Goal: Information Seeking & Learning: Learn about a topic

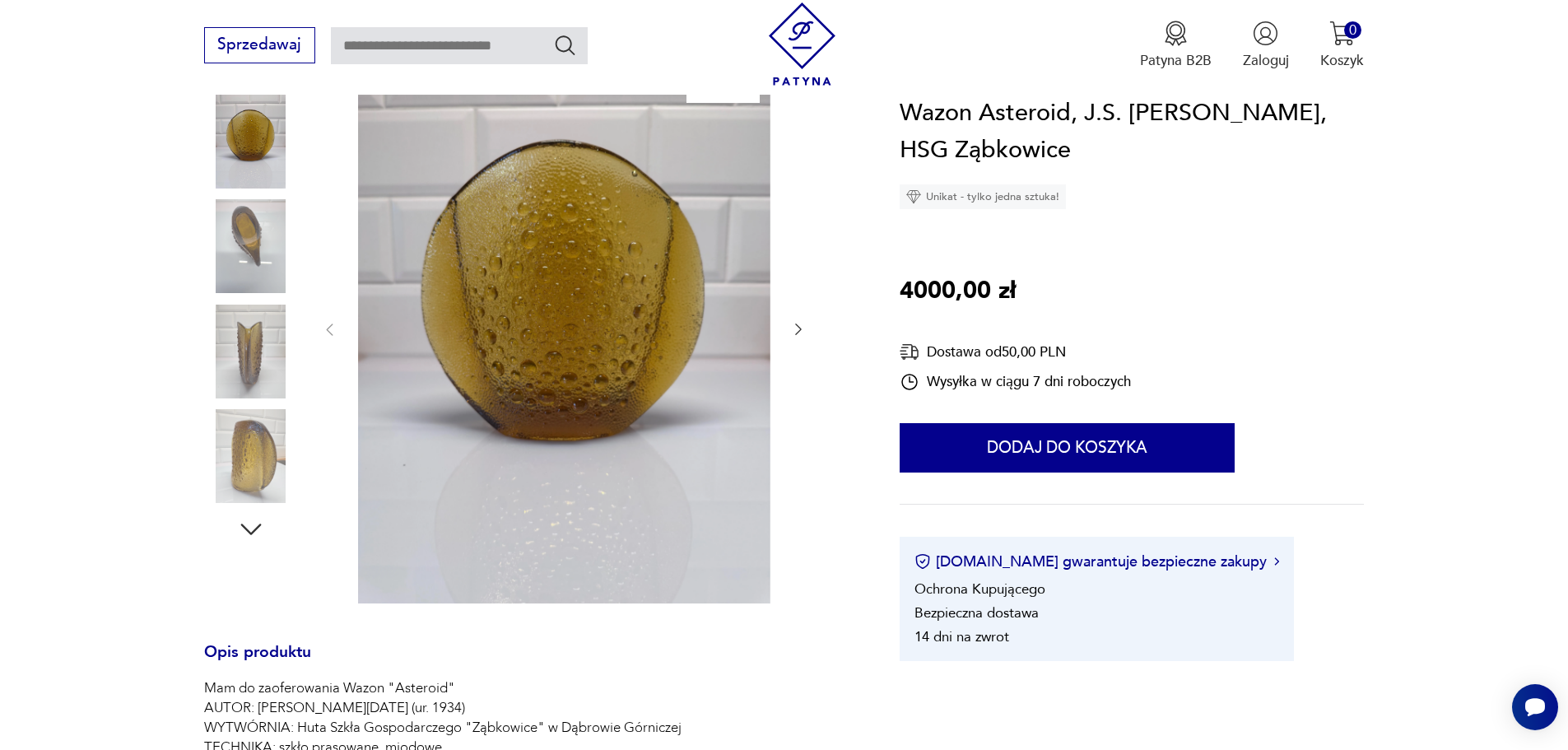
scroll to position [82, 0]
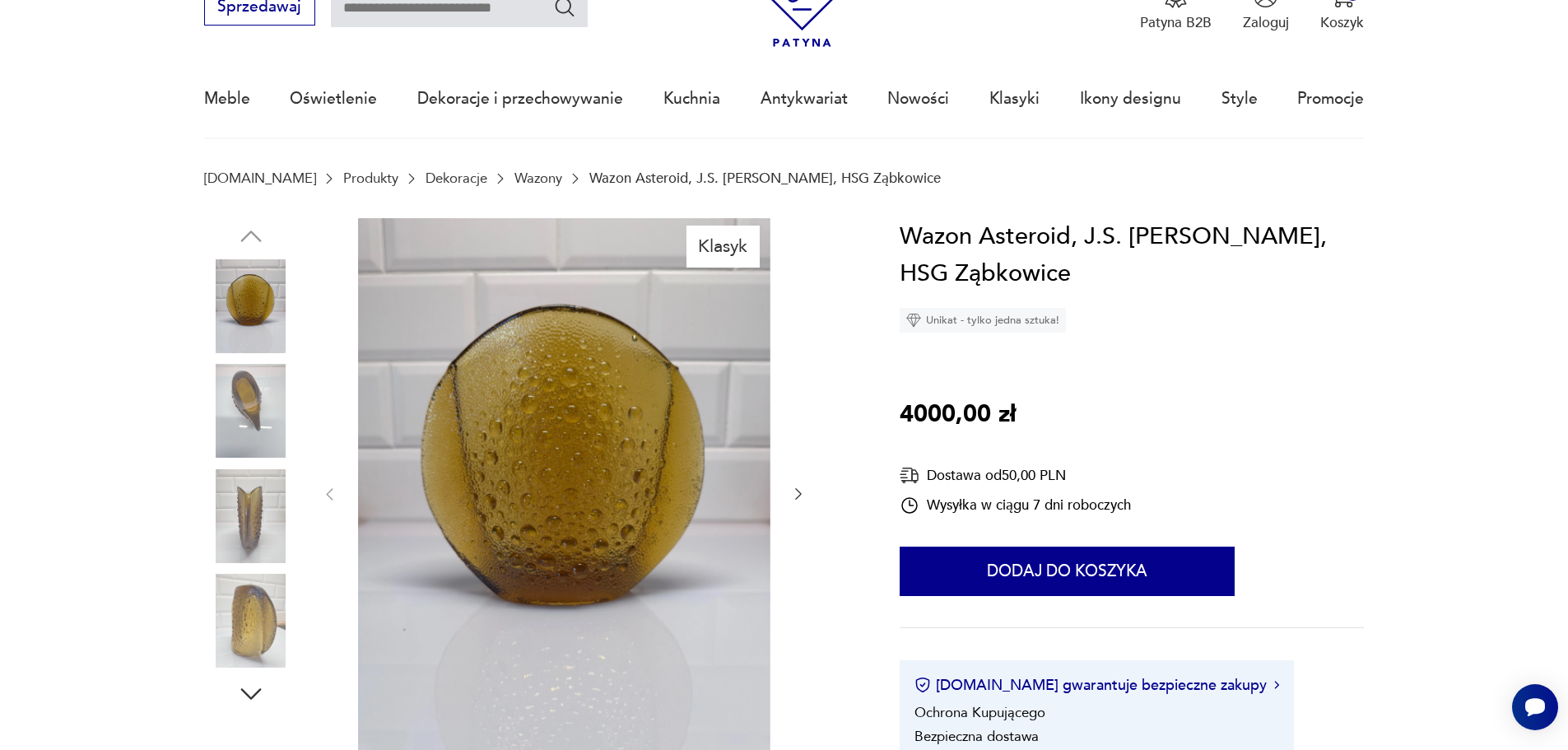
click at [514, 177] on link "Wazony" at bounding box center [538, 178] width 48 height 15
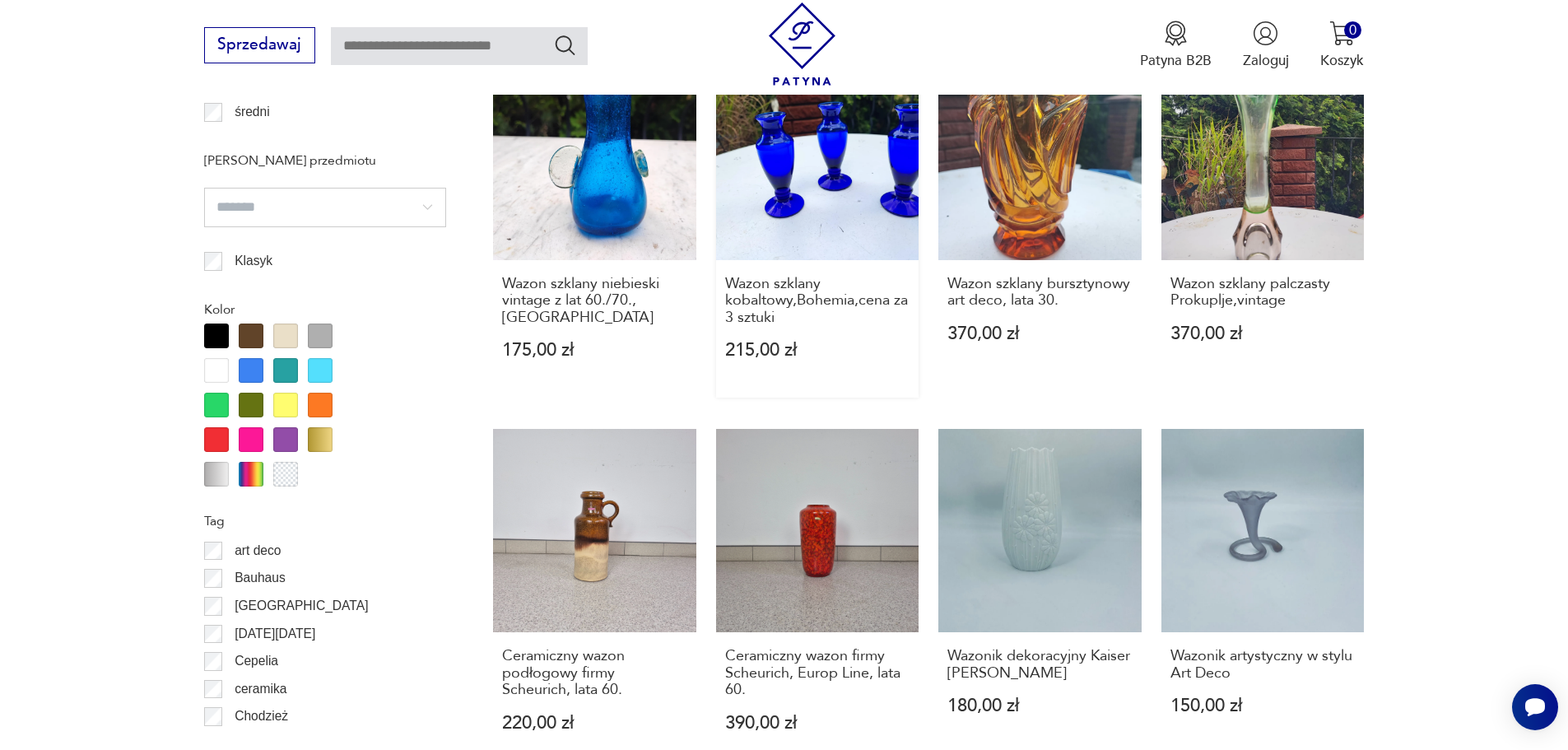
scroll to position [1784, 0]
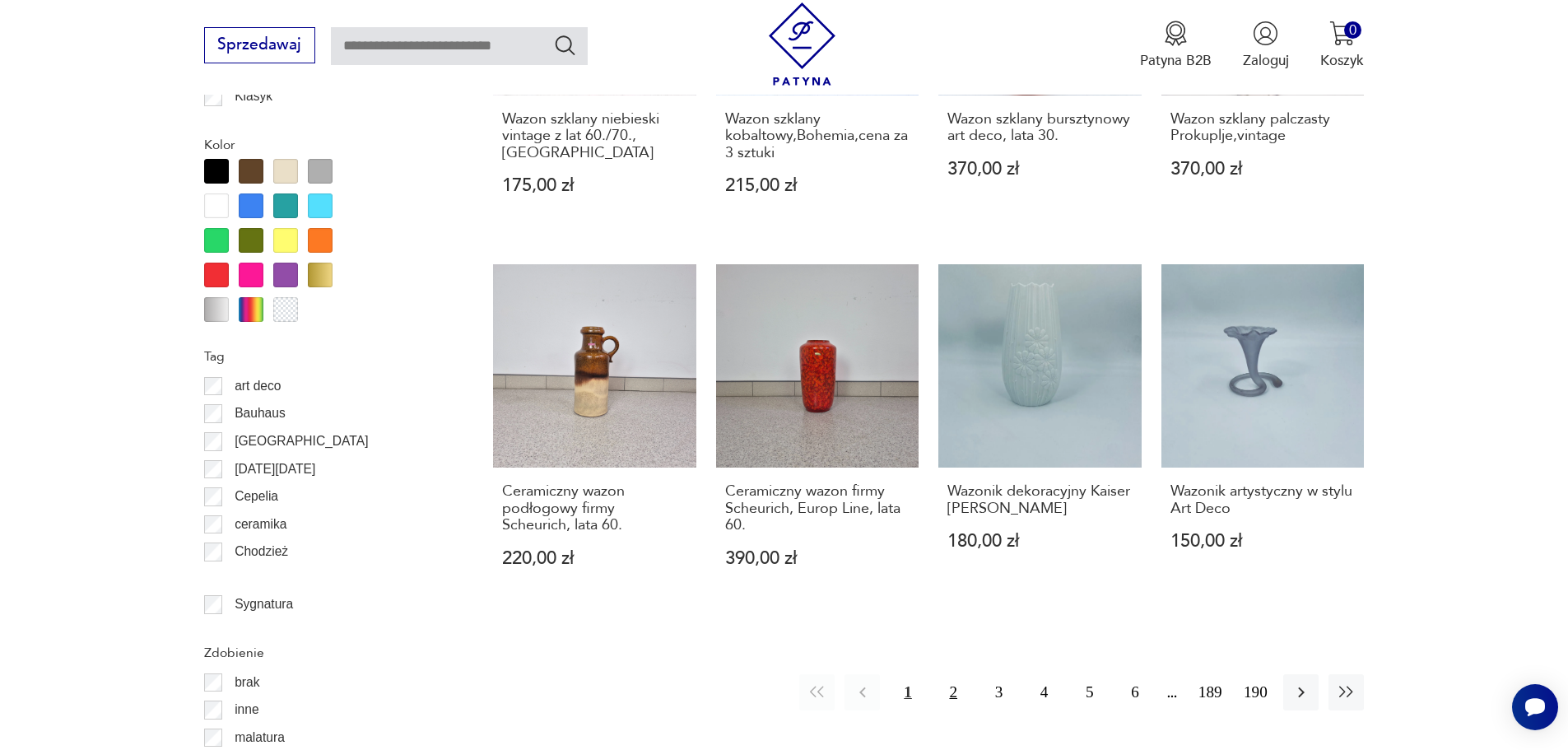
click at [950, 675] on button "2" at bounding box center [953, 692] width 35 height 35
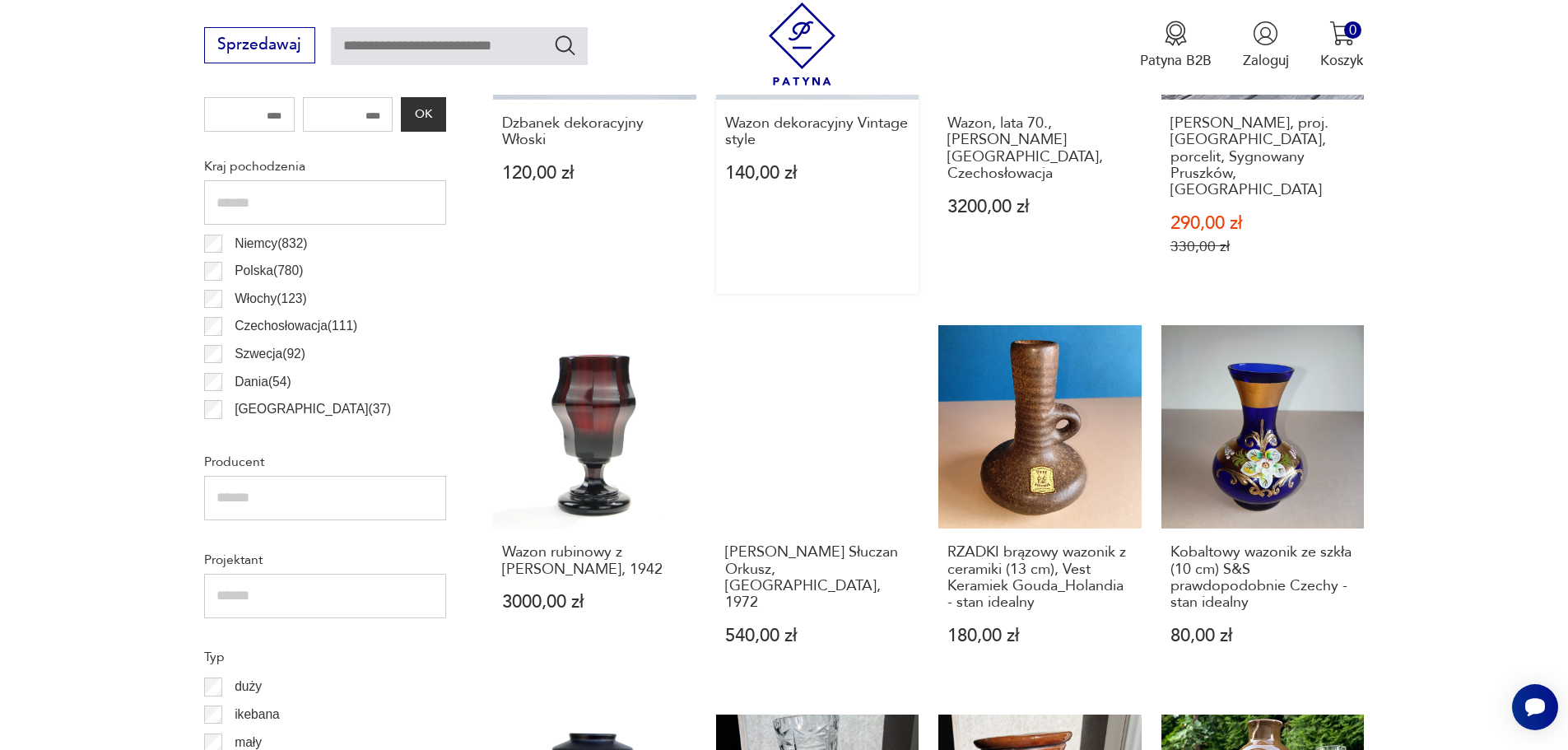
scroll to position [1043, 0]
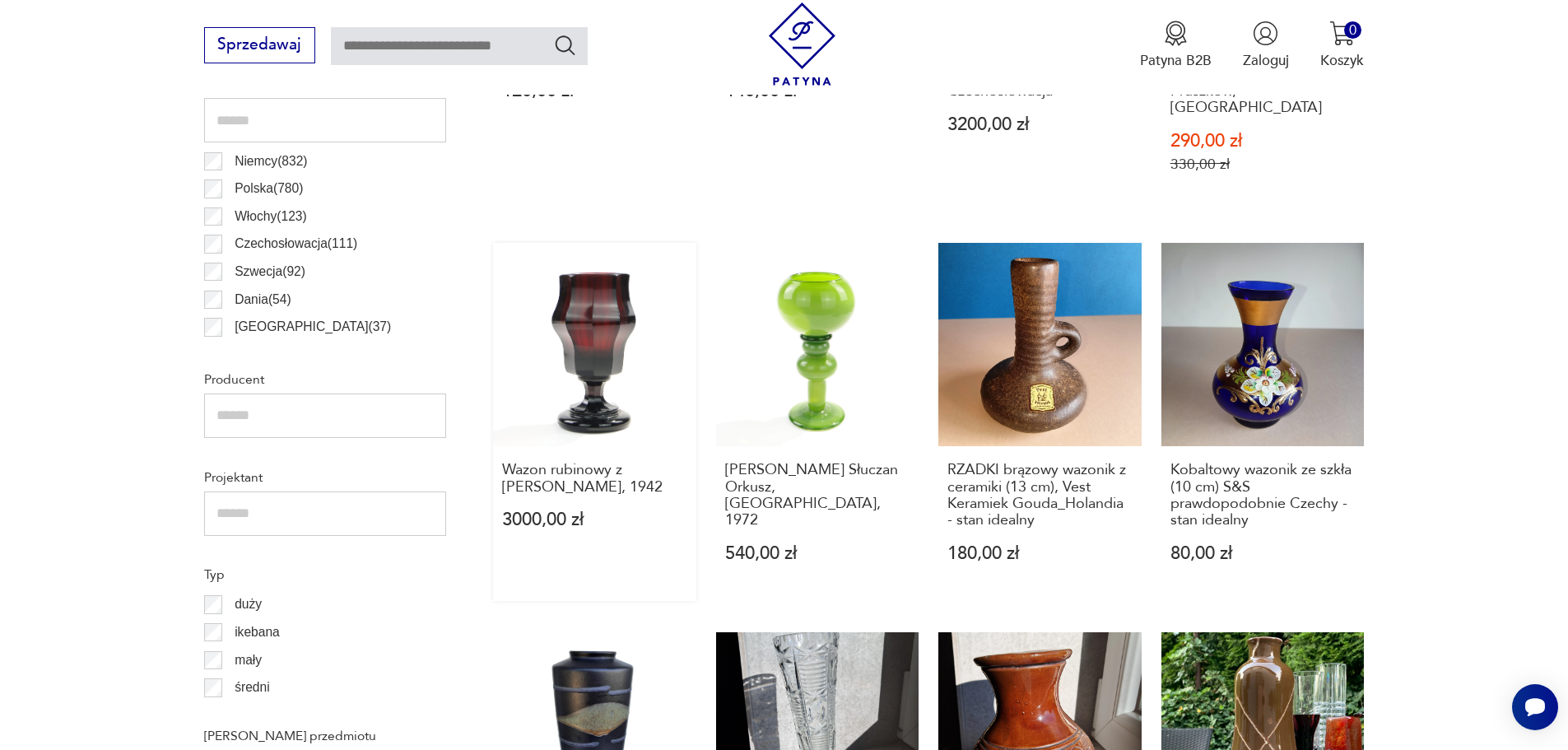
click at [575, 313] on link "Wazon rubinowy z [PERSON_NAME], 1942 3000,00 zł" at bounding box center [595, 421] width 204 height 358
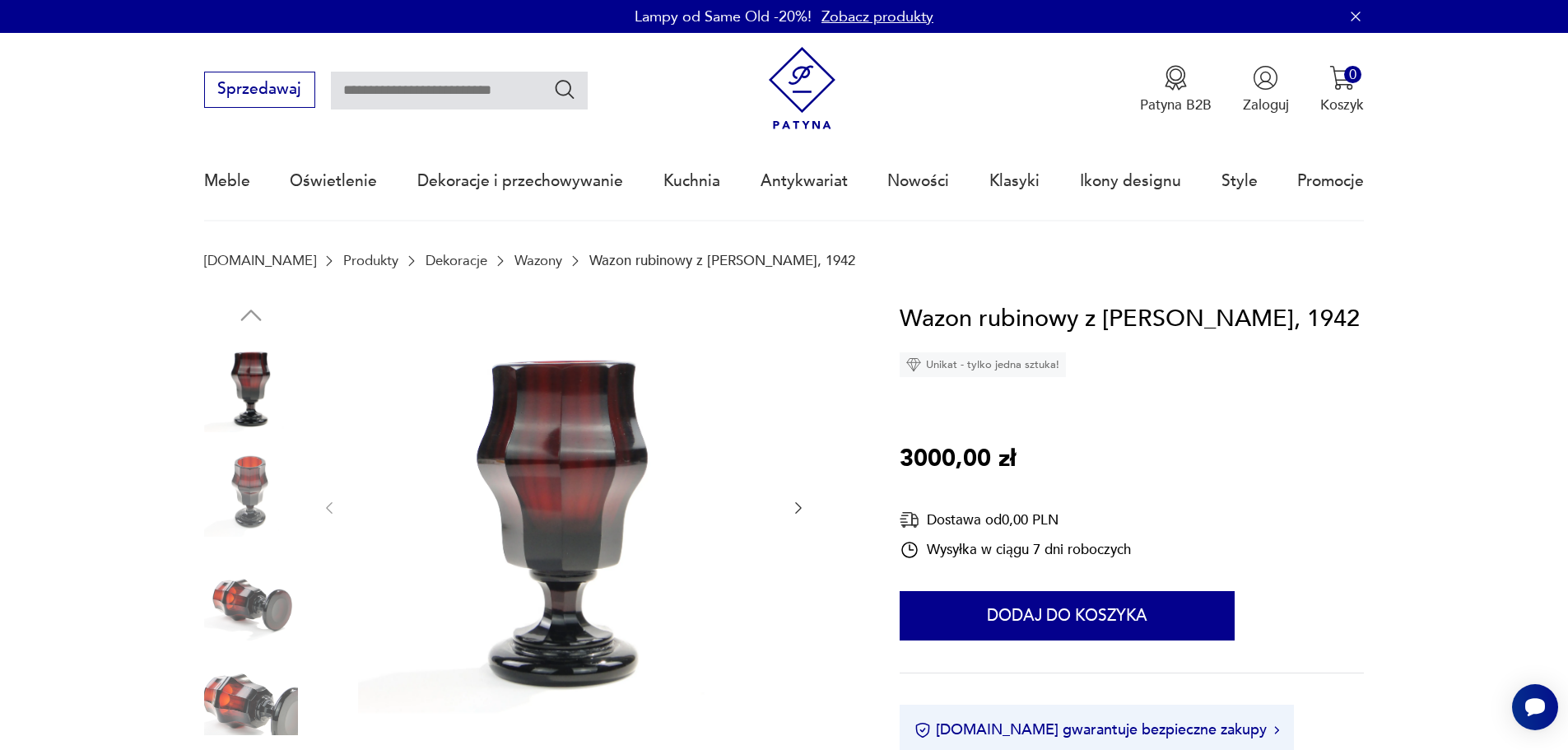
click at [267, 494] on img at bounding box center [252, 490] width 94 height 94
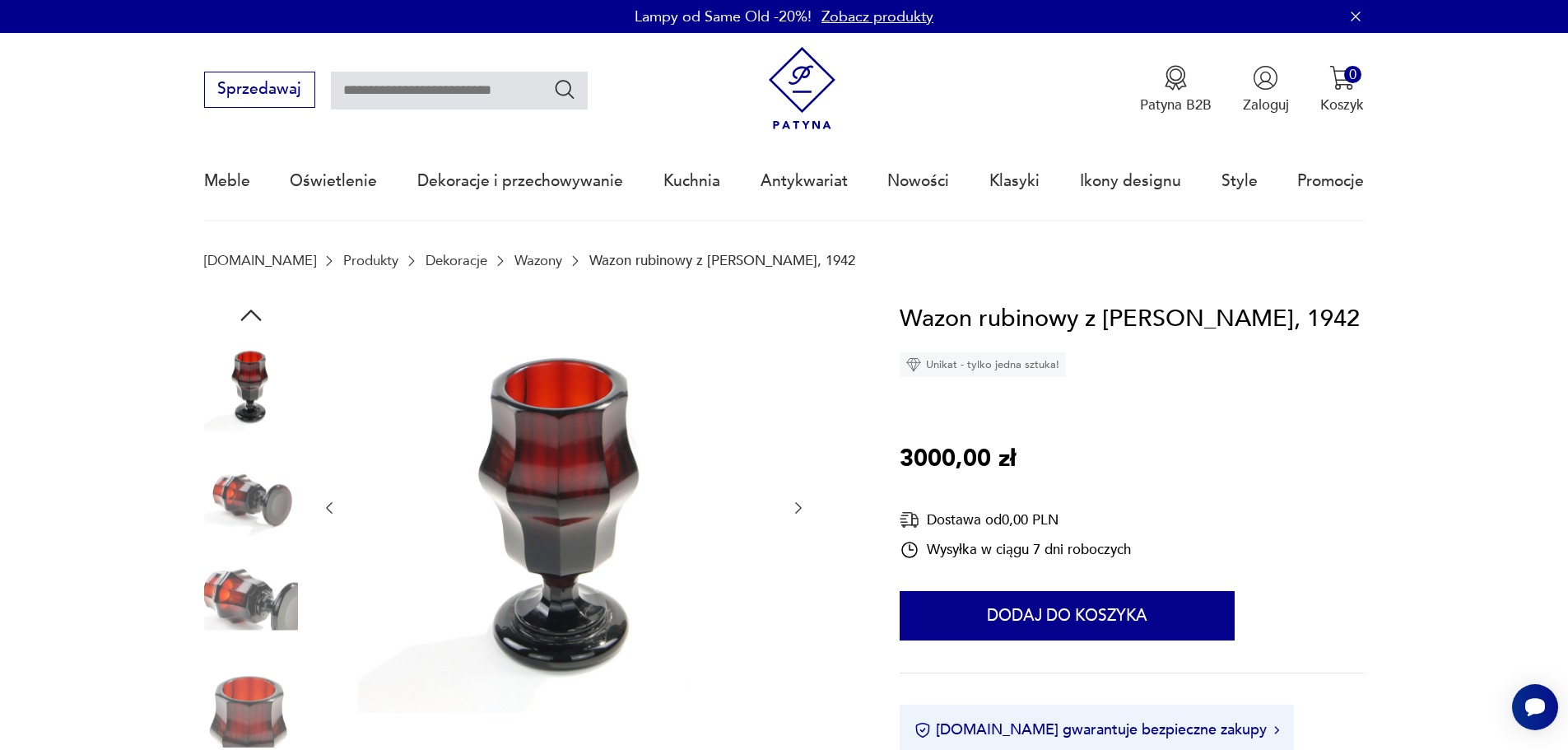
click at [277, 546] on div at bounding box center [252, 438] width 94 height 412
click at [244, 604] on img at bounding box center [252, 596] width 94 height 94
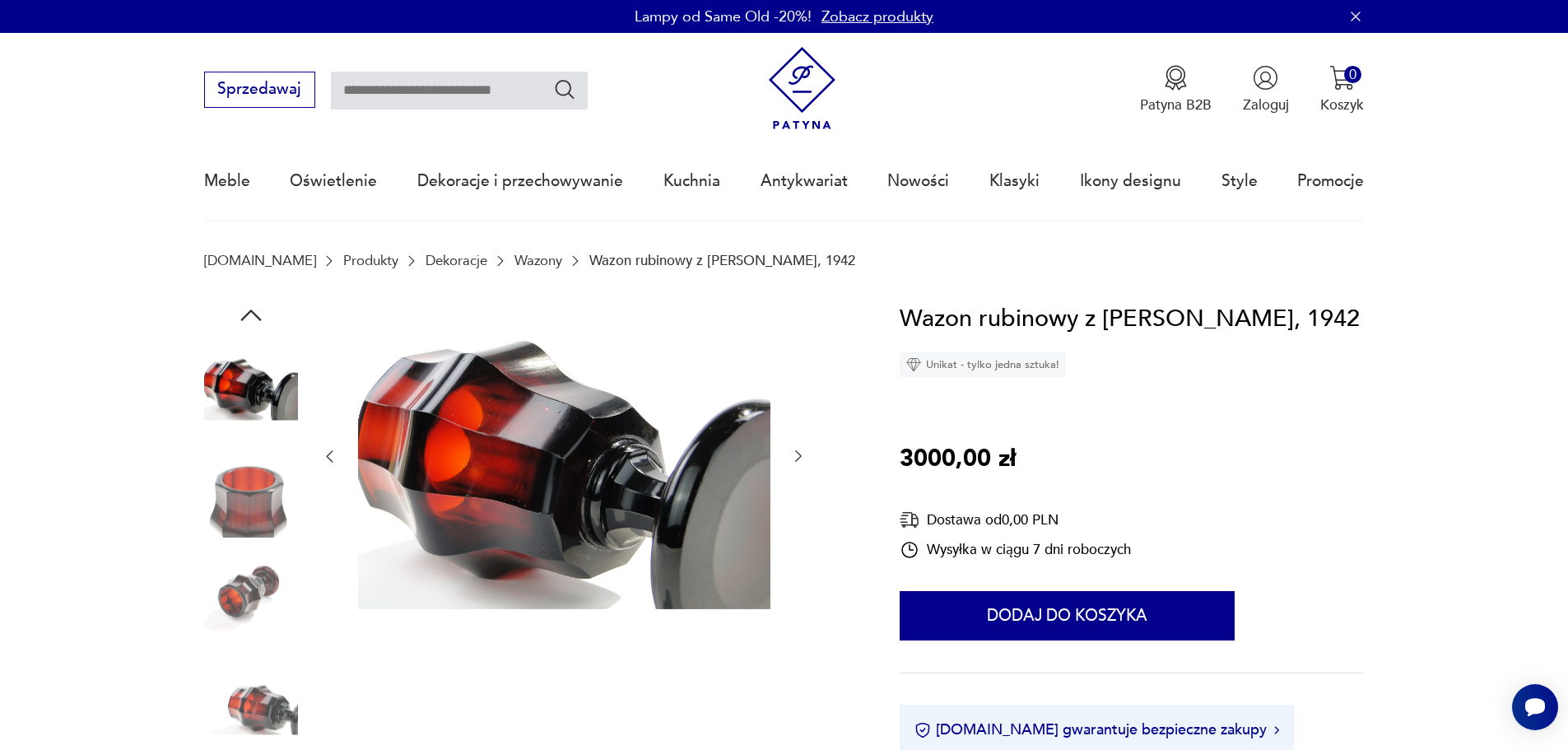
click at [250, 600] on img at bounding box center [252, 596] width 94 height 94
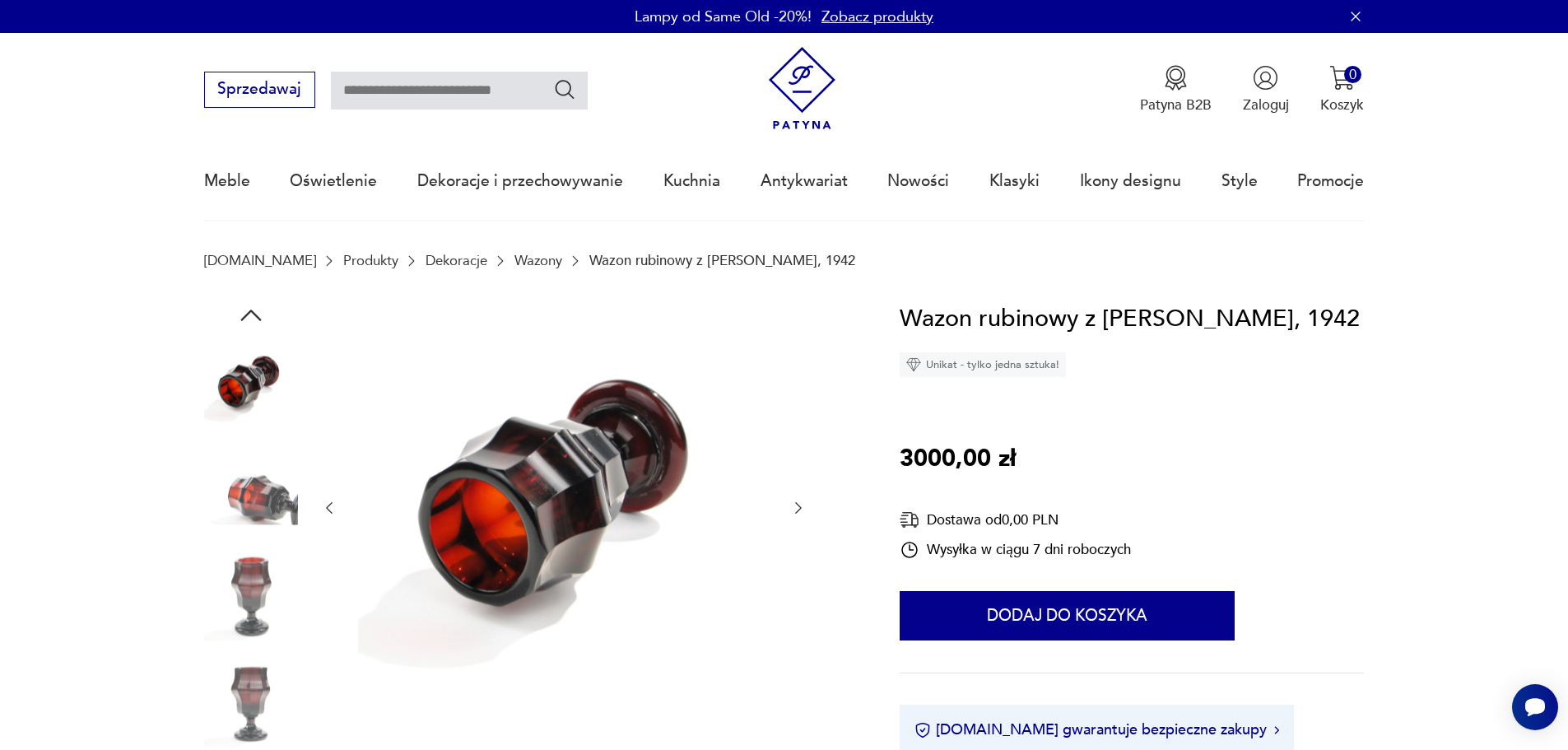
click at [257, 630] on img at bounding box center [252, 596] width 94 height 94
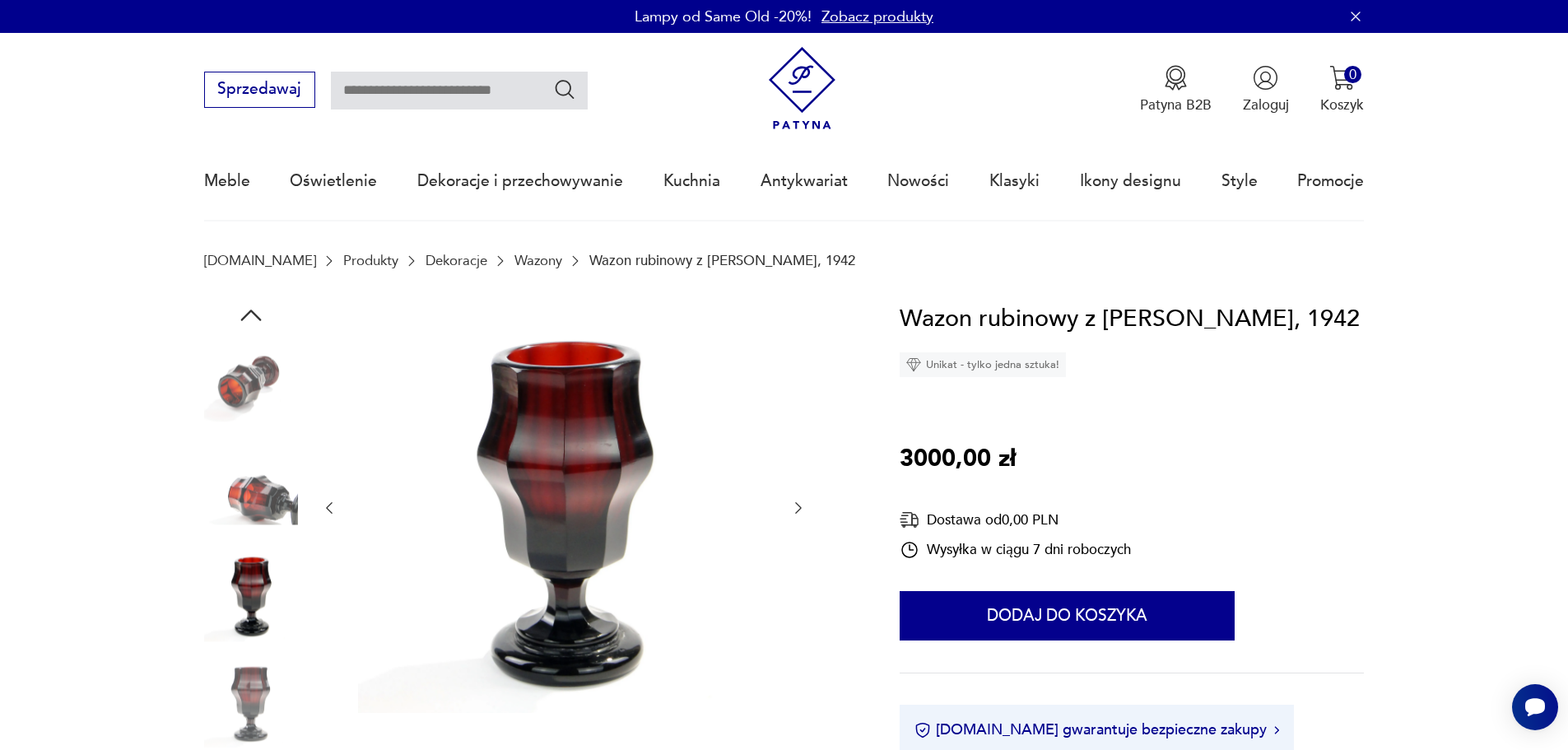
click at [513, 511] on img at bounding box center [565, 507] width 413 height 413
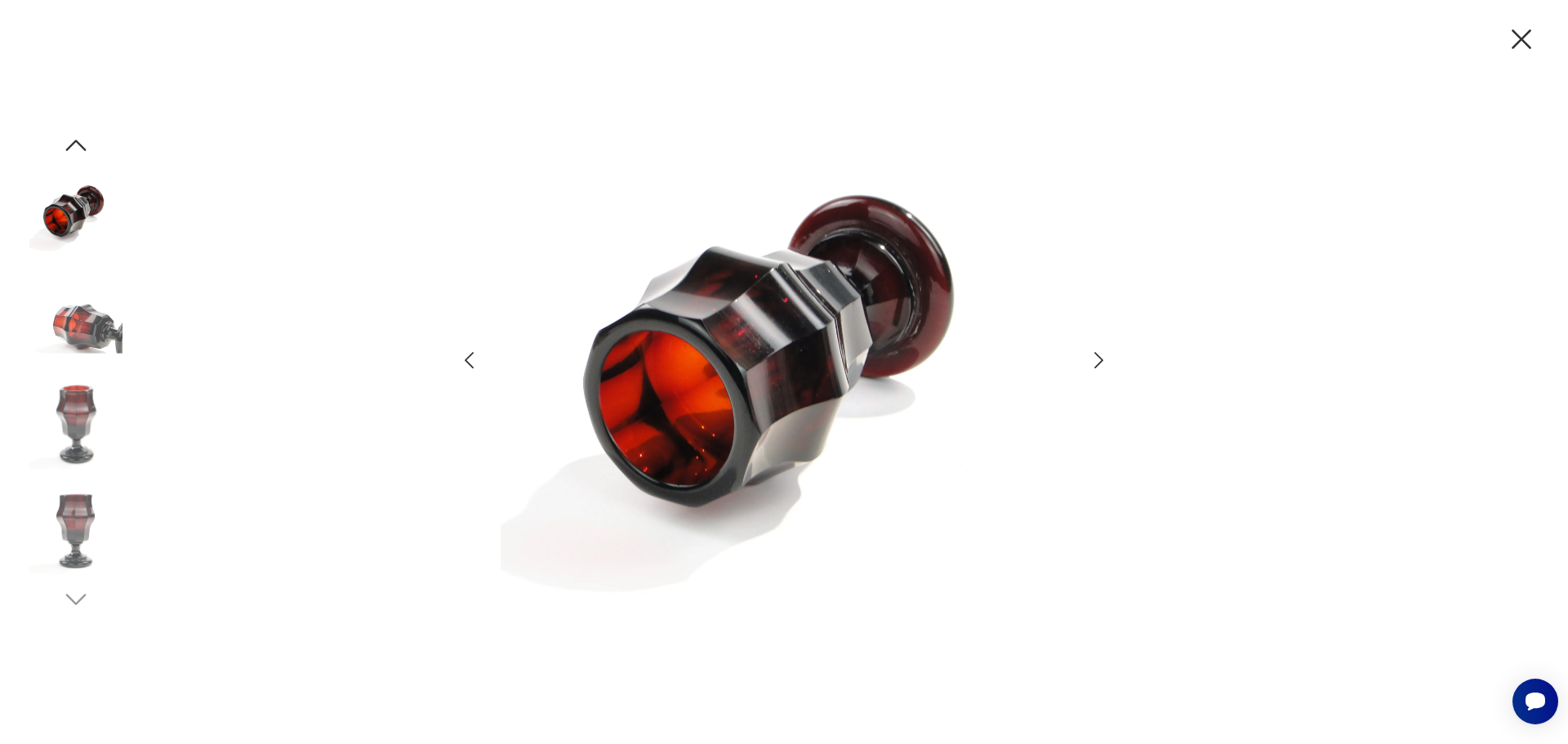
click at [62, 399] on img at bounding box center [76, 423] width 93 height 93
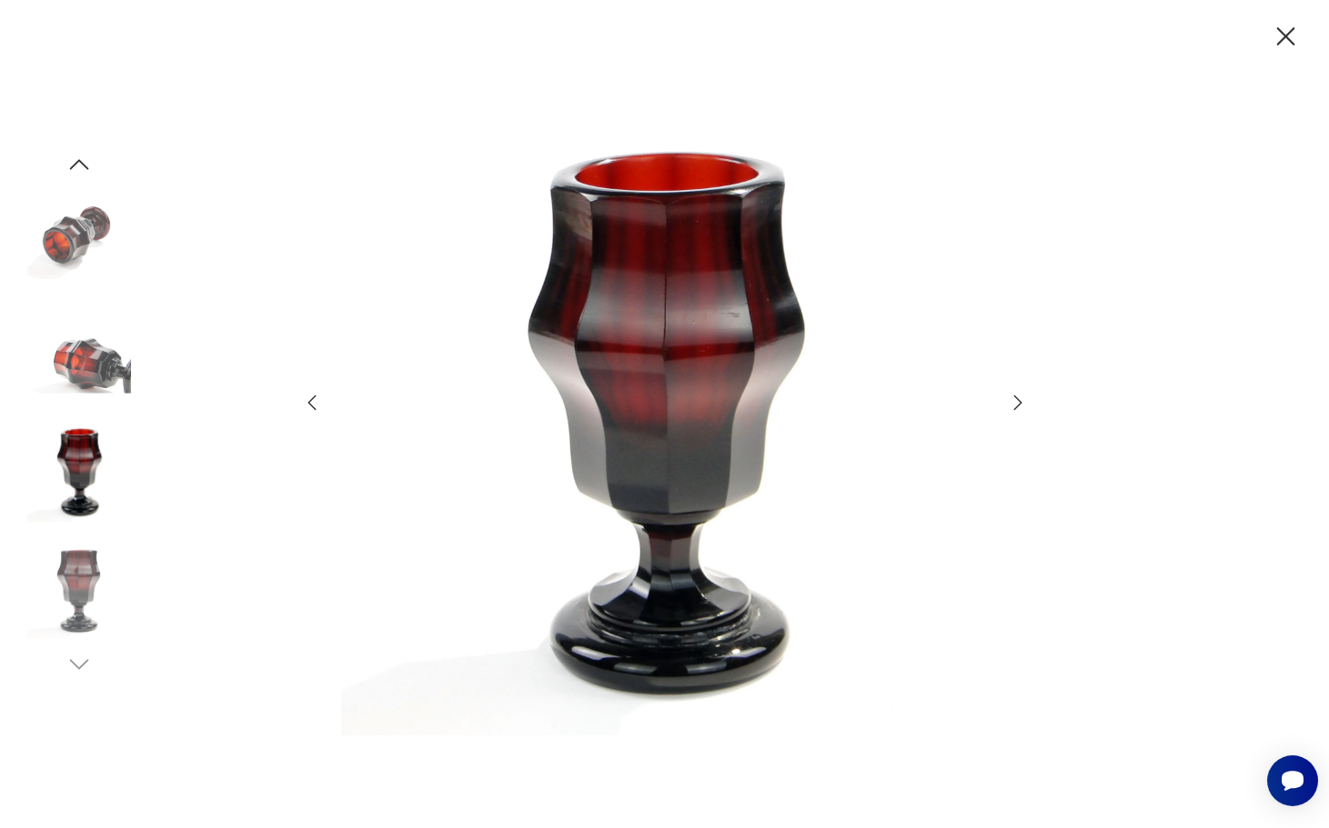
click at [1282, 38] on icon "button" at bounding box center [1286, 36] width 18 height 18
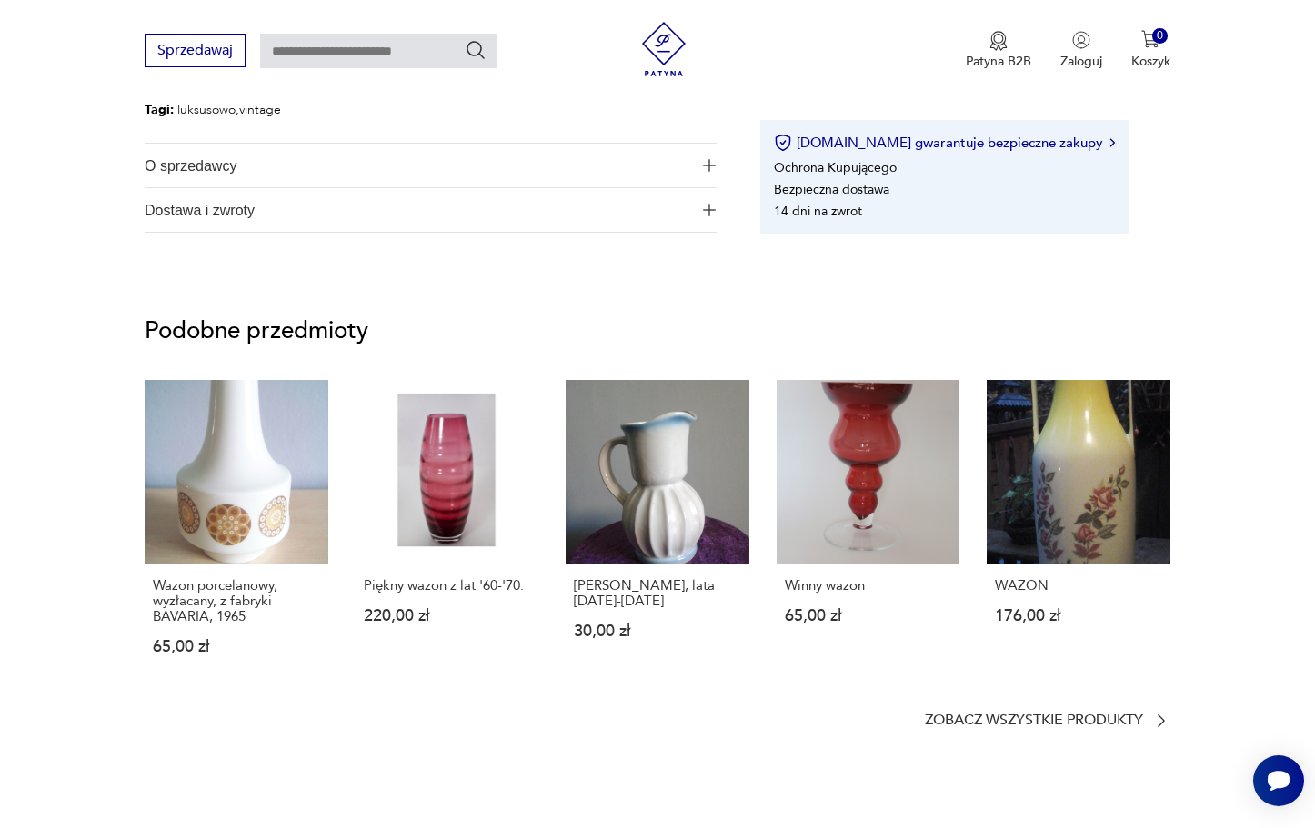
scroll to position [637, 0]
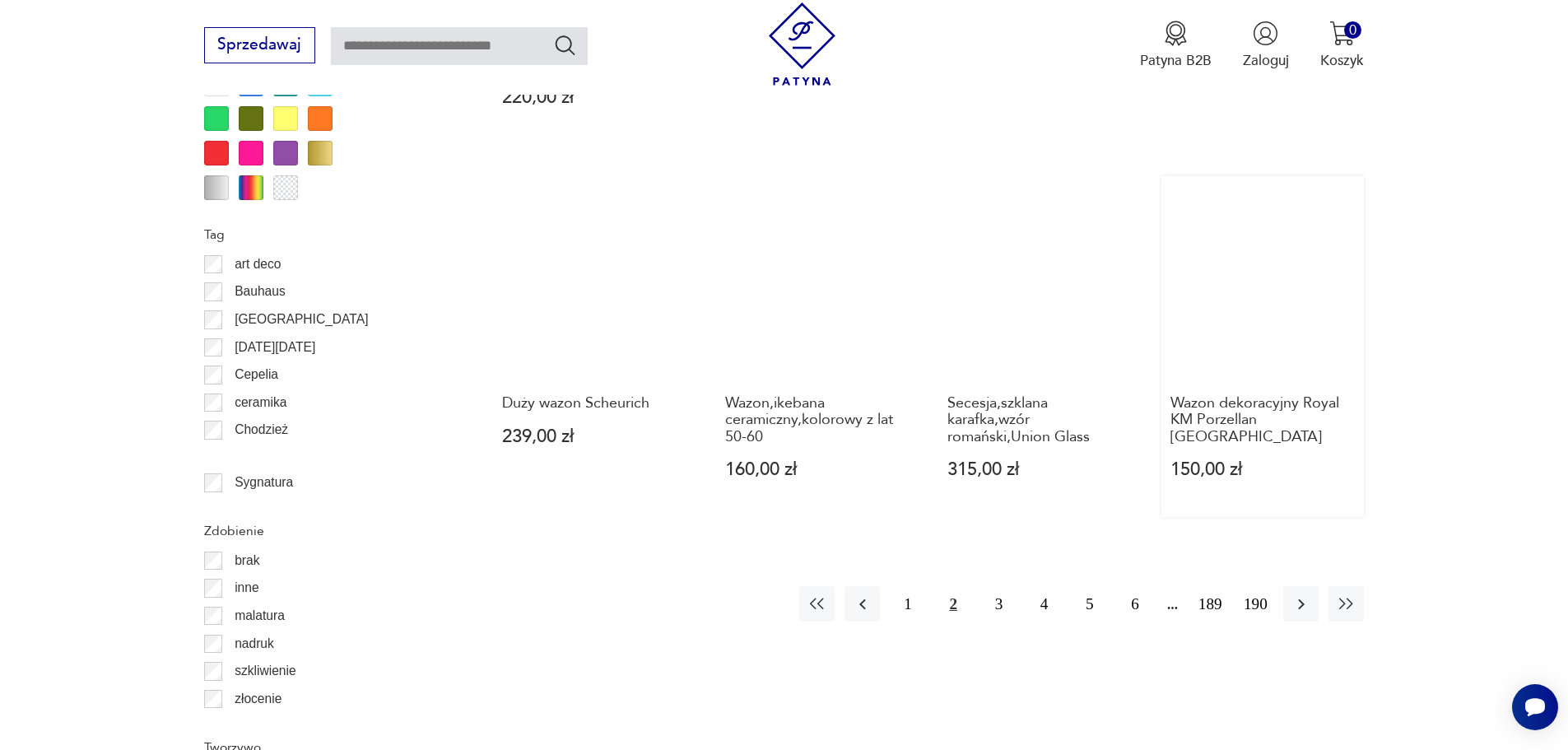
scroll to position [1909, 0]
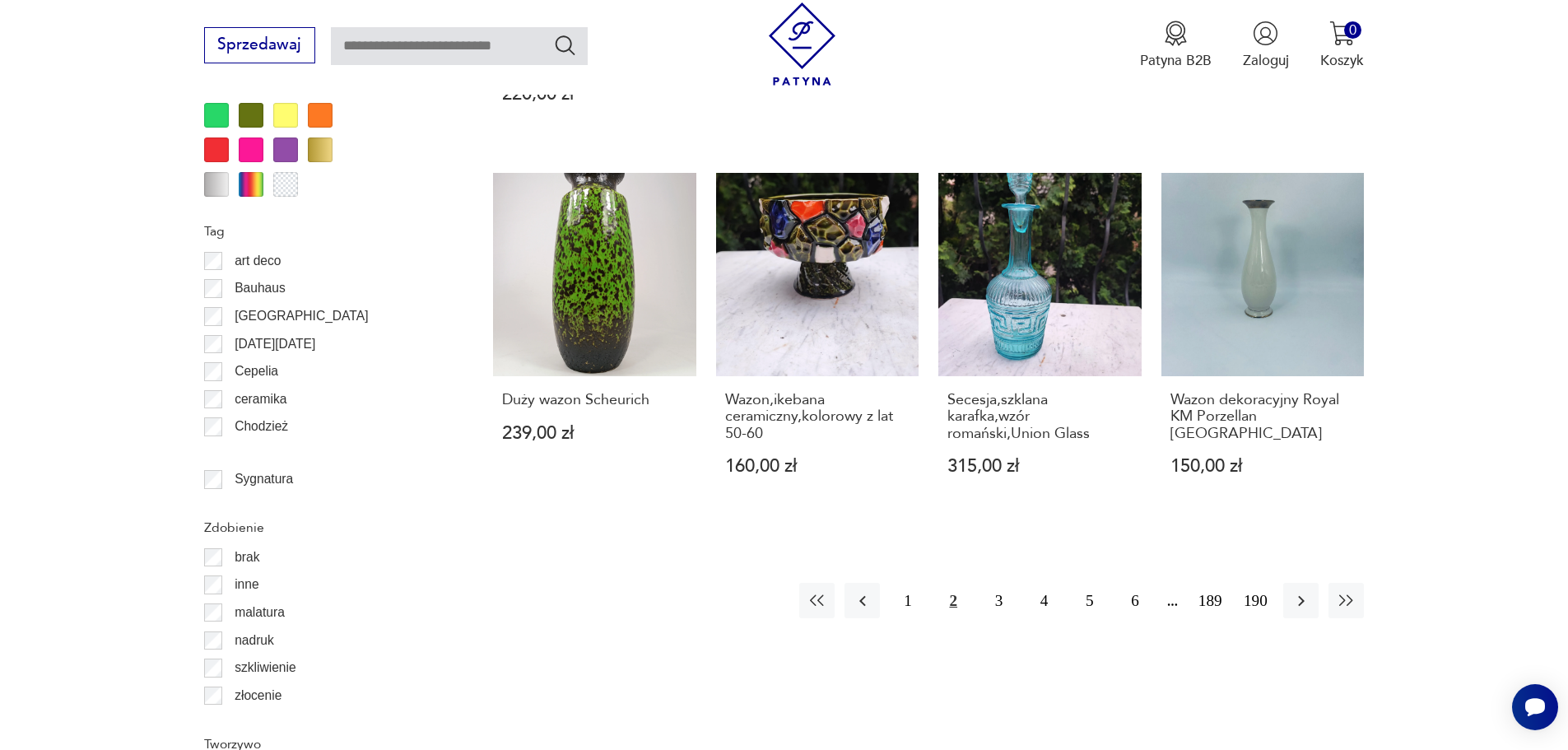
click at [945, 583] on button "2" at bounding box center [953, 601] width 35 height 35
click at [958, 583] on button "2" at bounding box center [953, 601] width 35 height 35
click at [998, 583] on button "3" at bounding box center [999, 601] width 35 height 35
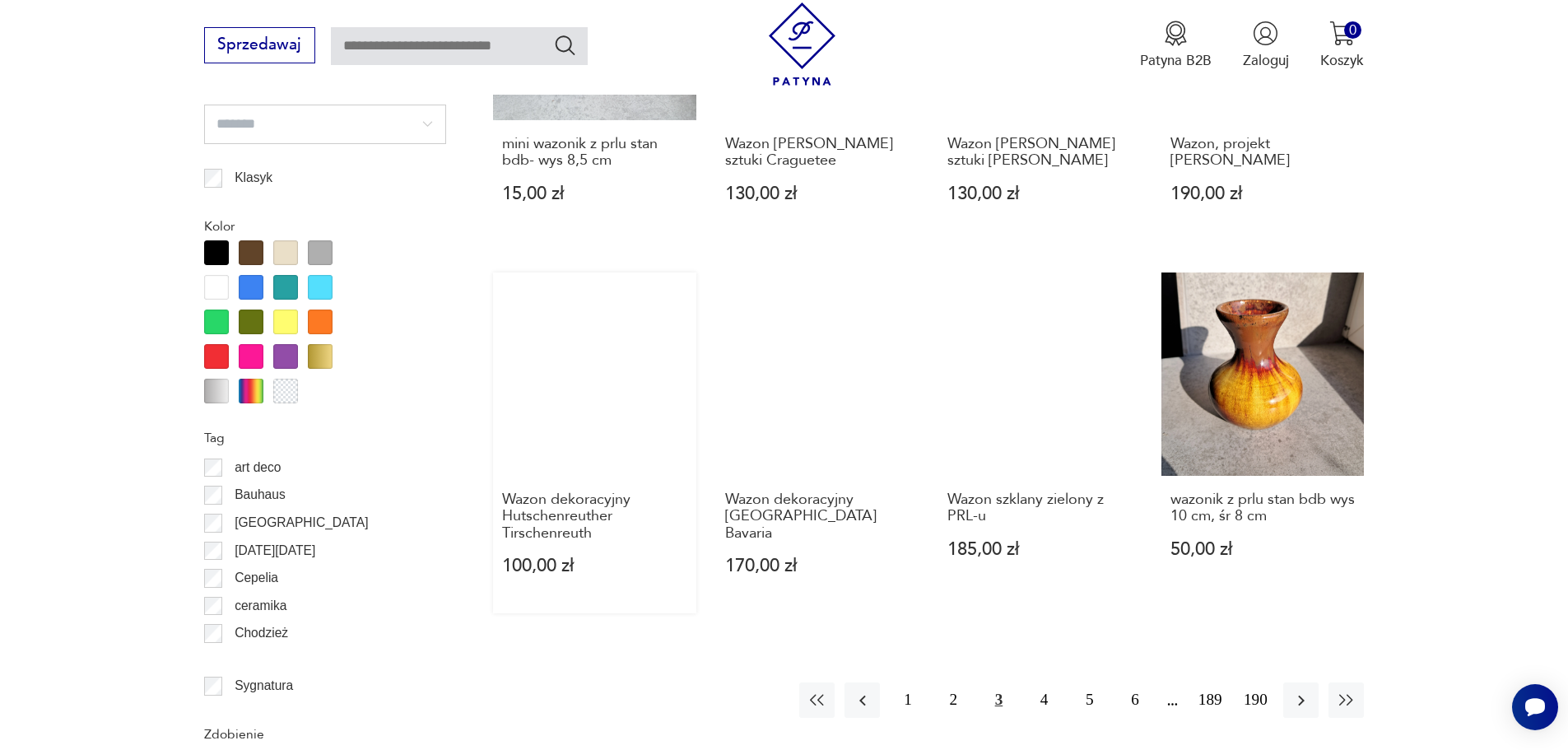
scroll to position [1949, 0]
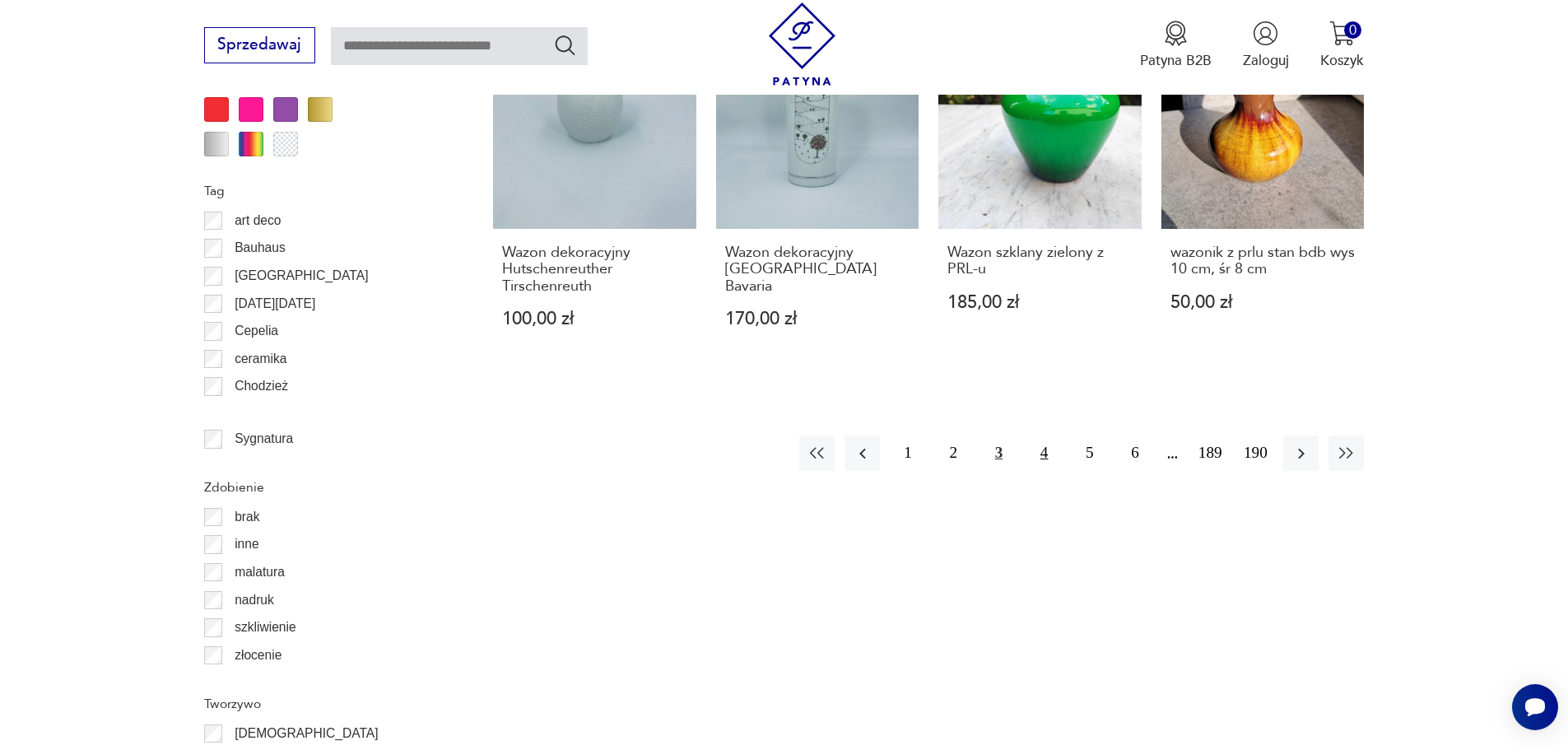
click at [1049, 436] on button "4" at bounding box center [1044, 453] width 35 height 35
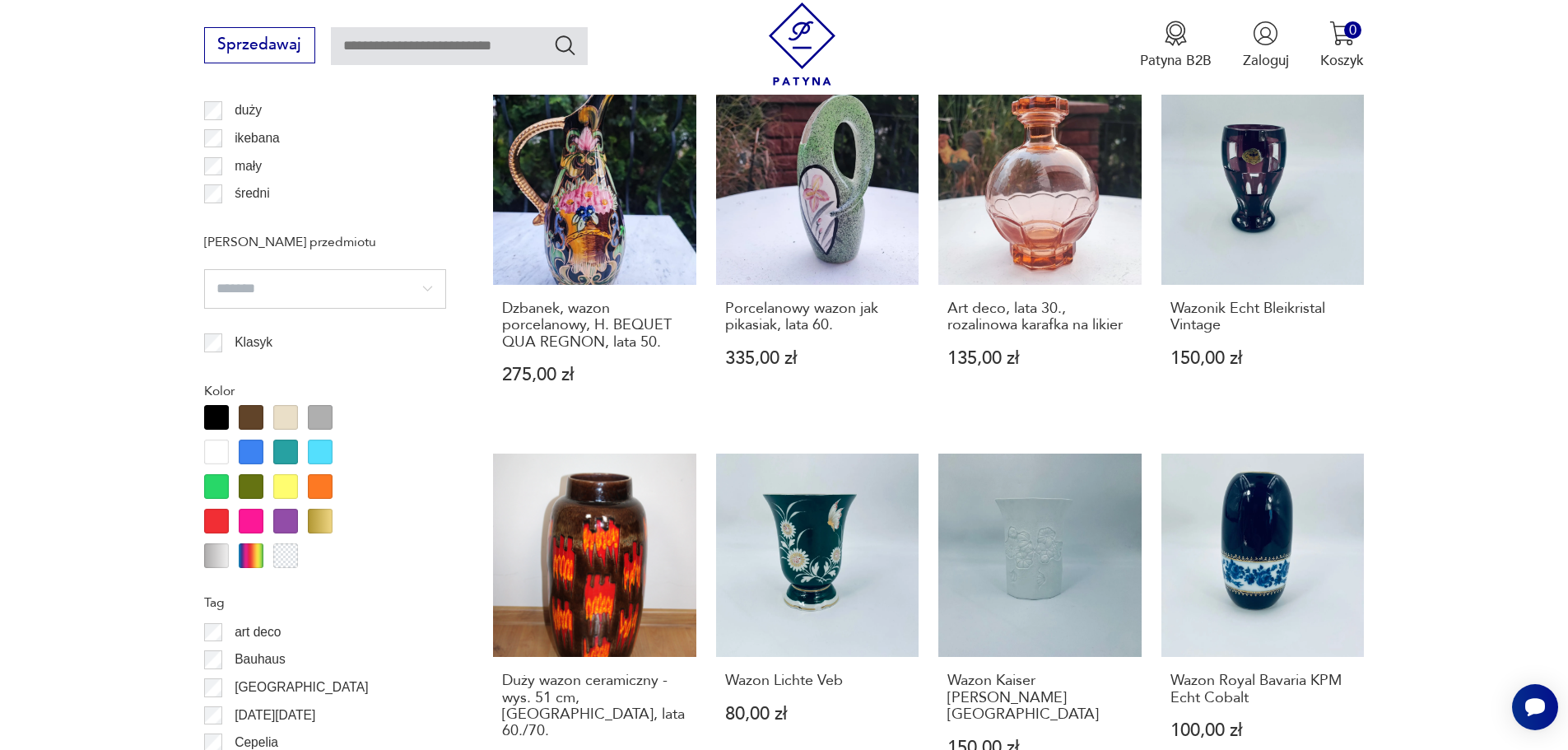
scroll to position [1867, 0]
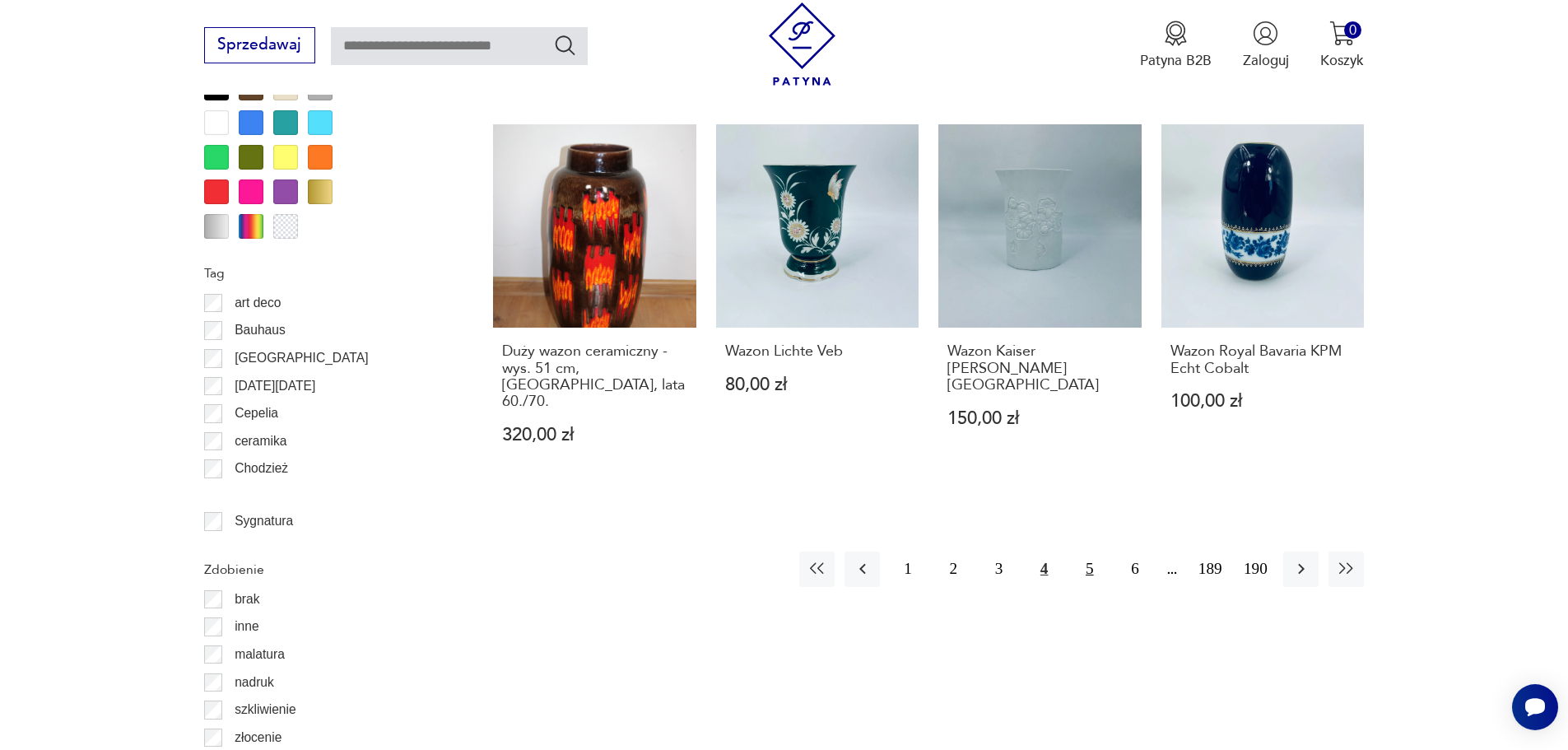
click at [1085, 552] on button "5" at bounding box center [1089, 569] width 35 height 35
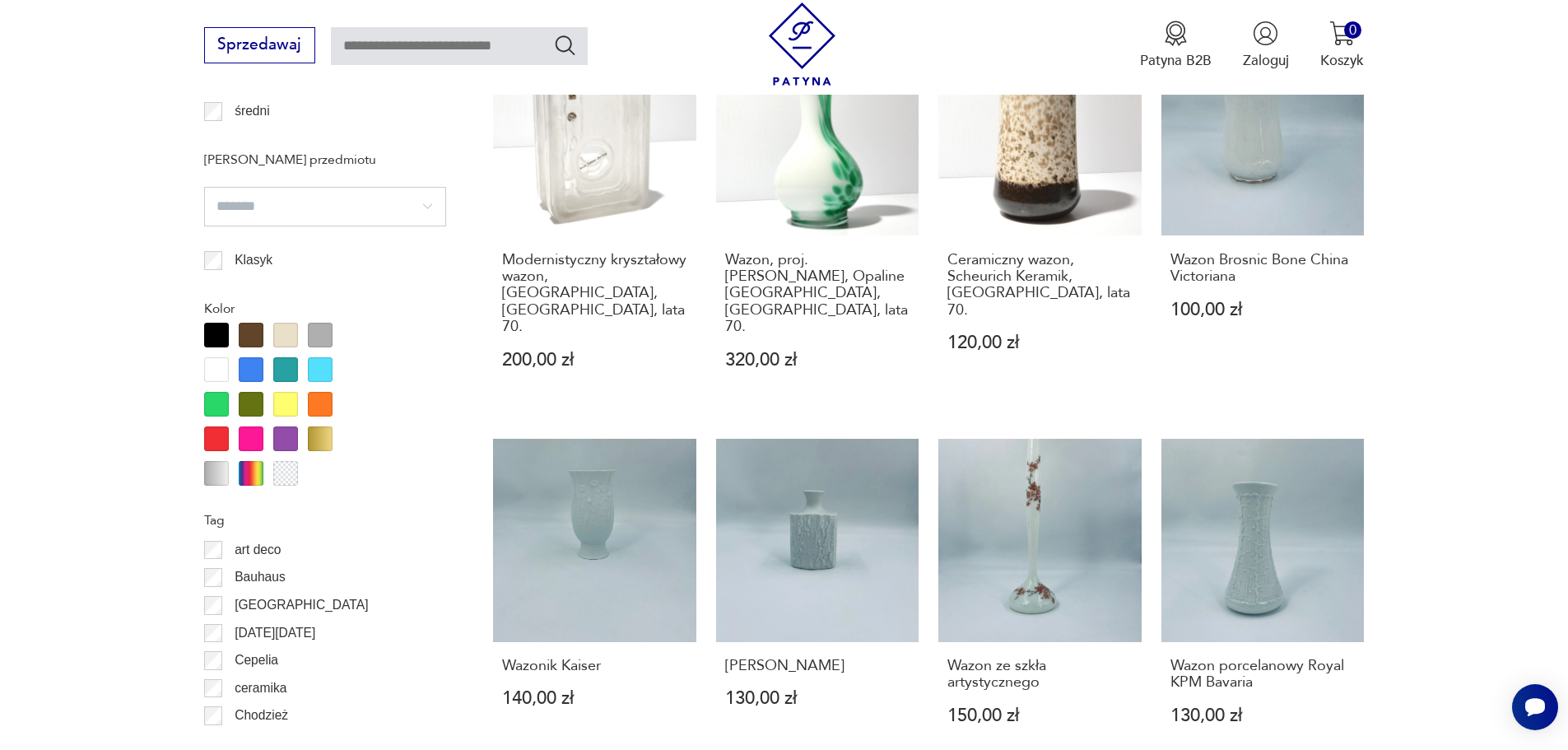
scroll to position [1702, 0]
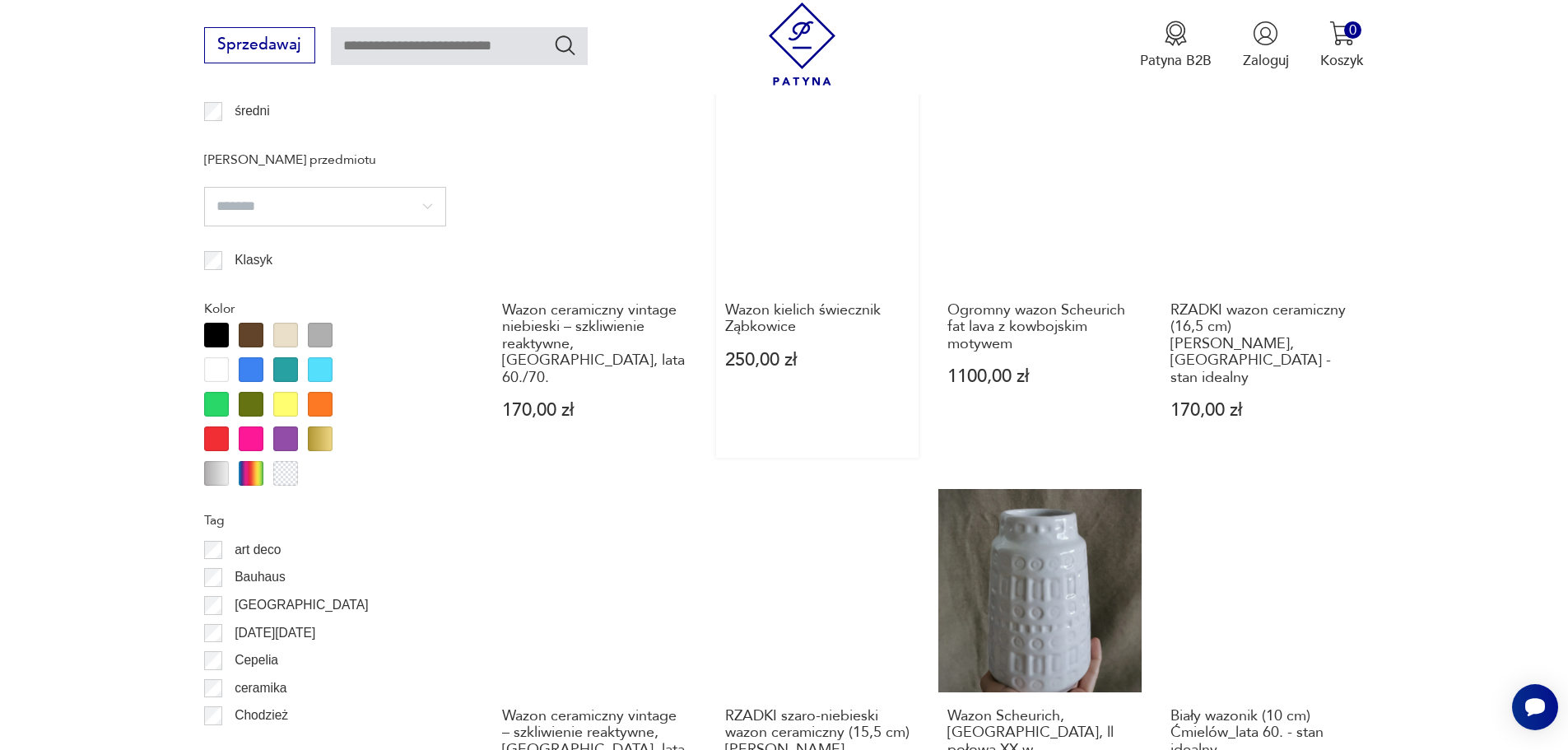
scroll to position [2032, 0]
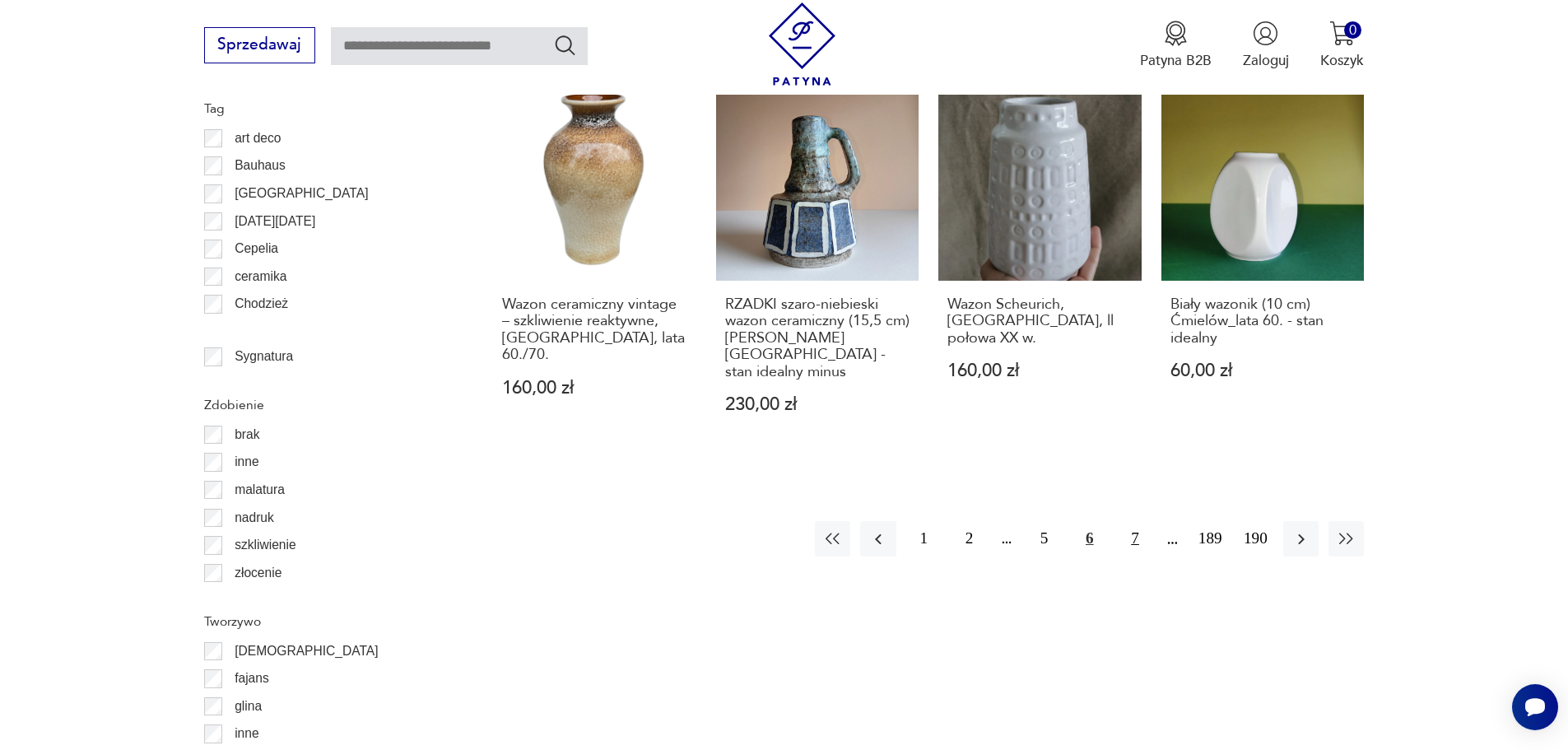
click at [1133, 522] on button "7" at bounding box center [1134, 539] width 35 height 35
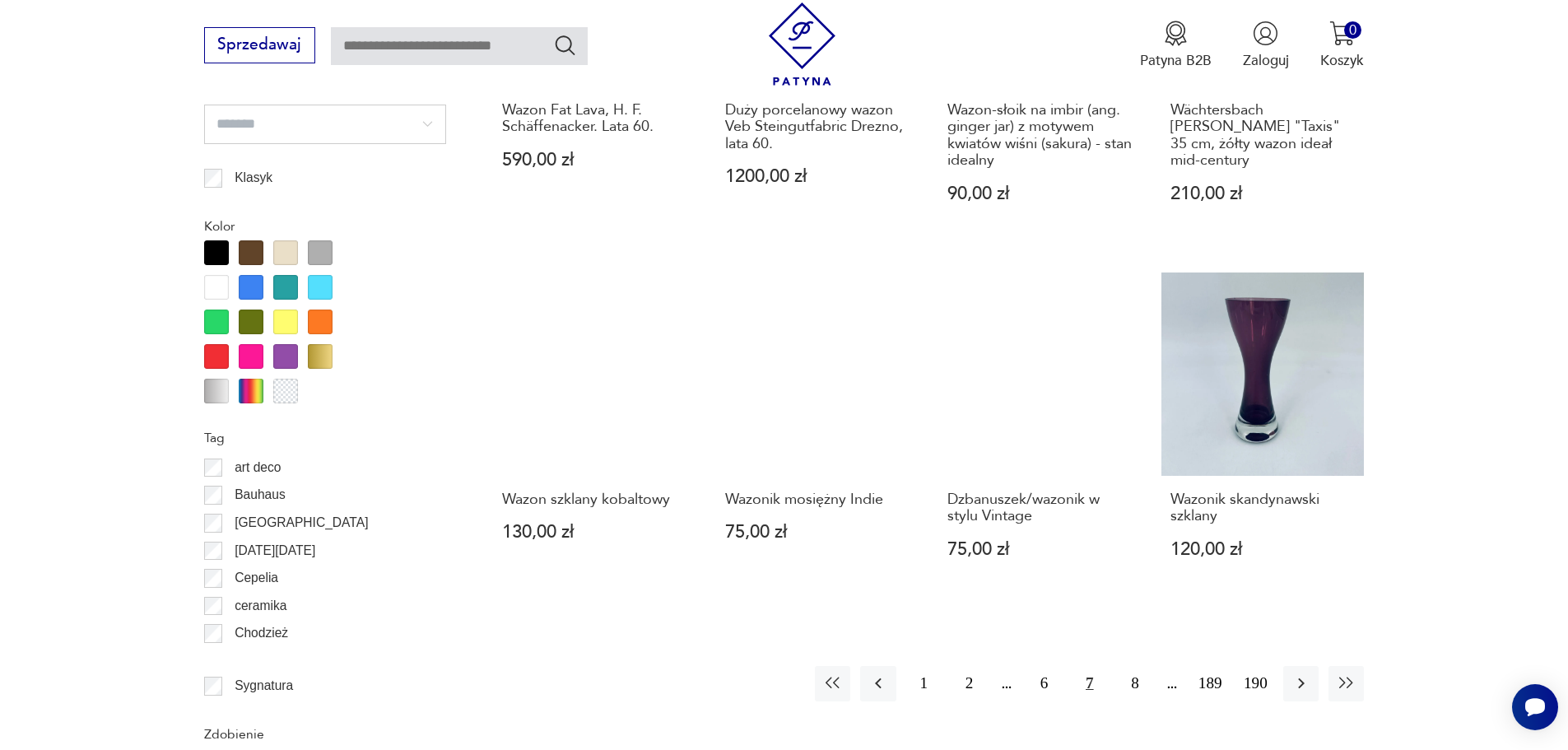
scroll to position [1867, 0]
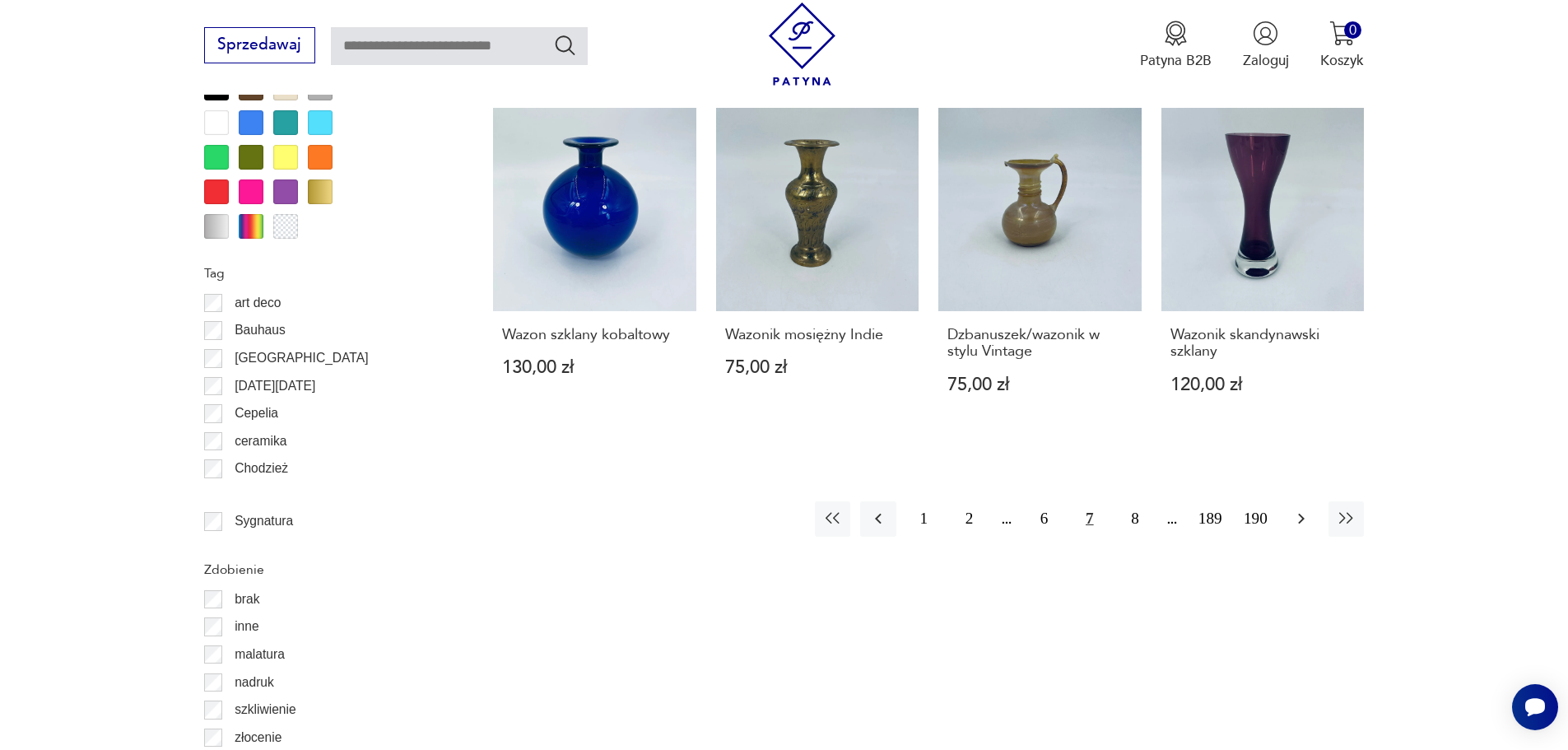
click at [1304, 509] on icon "button" at bounding box center [1302, 519] width 20 height 20
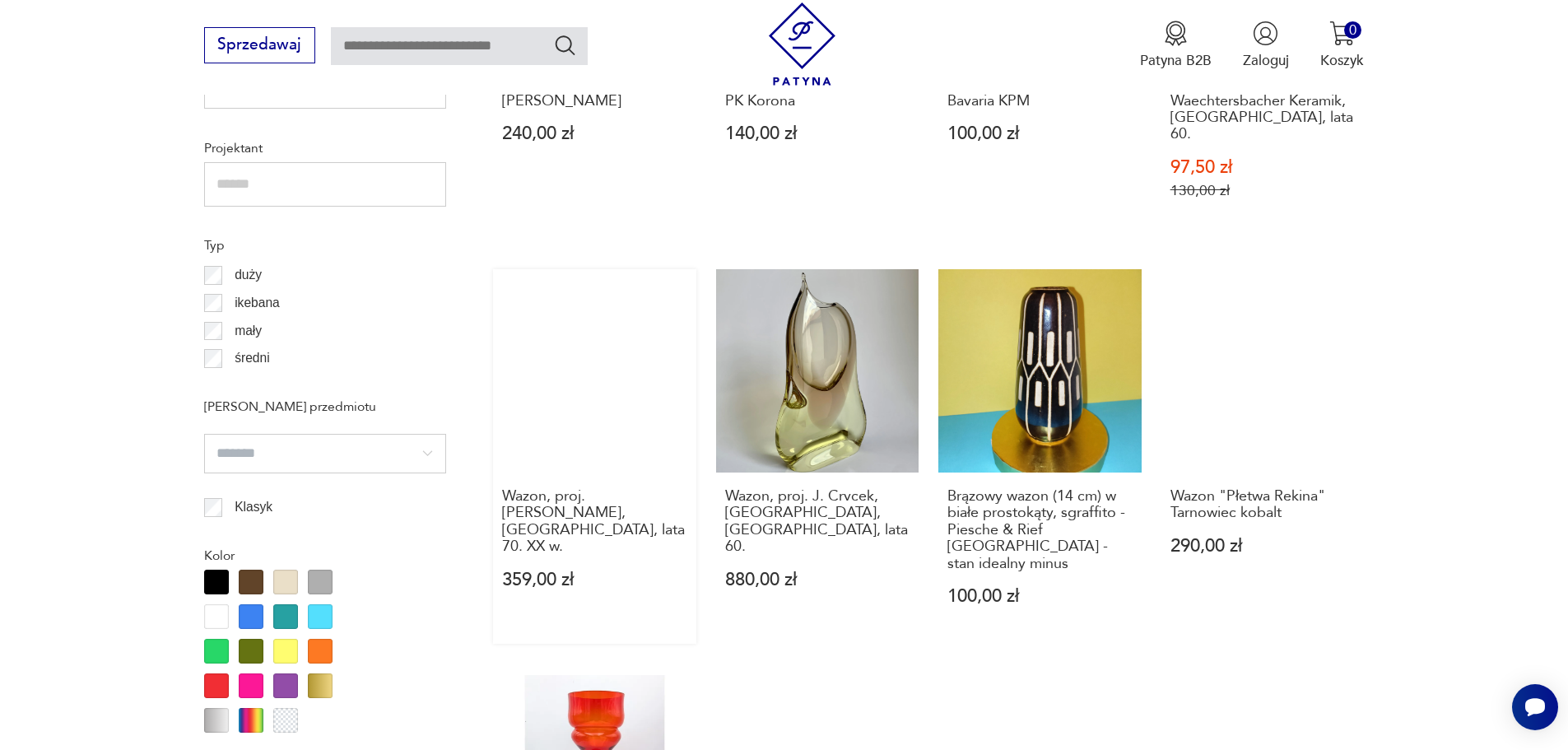
scroll to position [1455, 0]
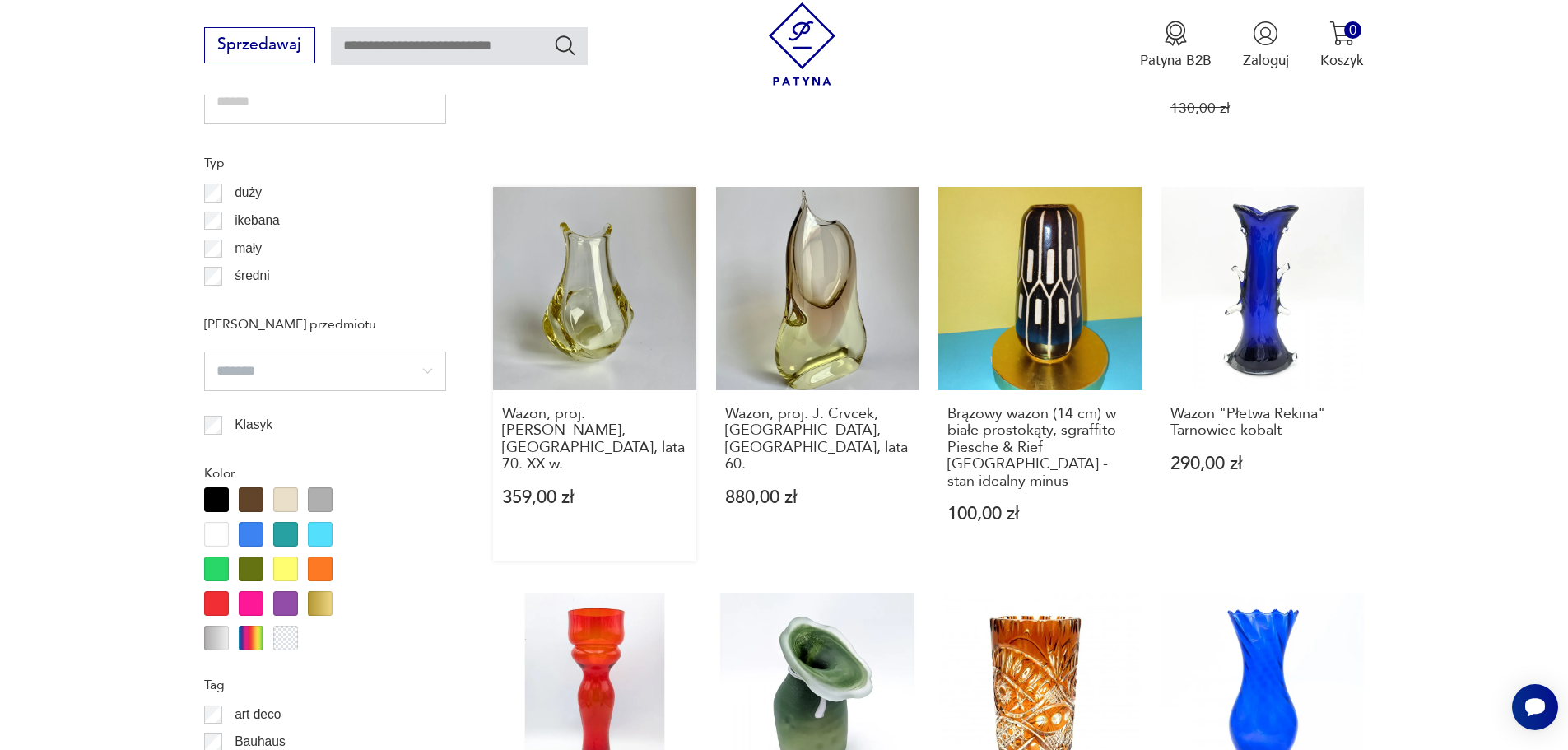
click at [592, 294] on link "Wazon, proj. [PERSON_NAME], [GEOGRAPHIC_DATA], lata 70. XX w. 359,00 zł" at bounding box center [595, 374] width 204 height 375
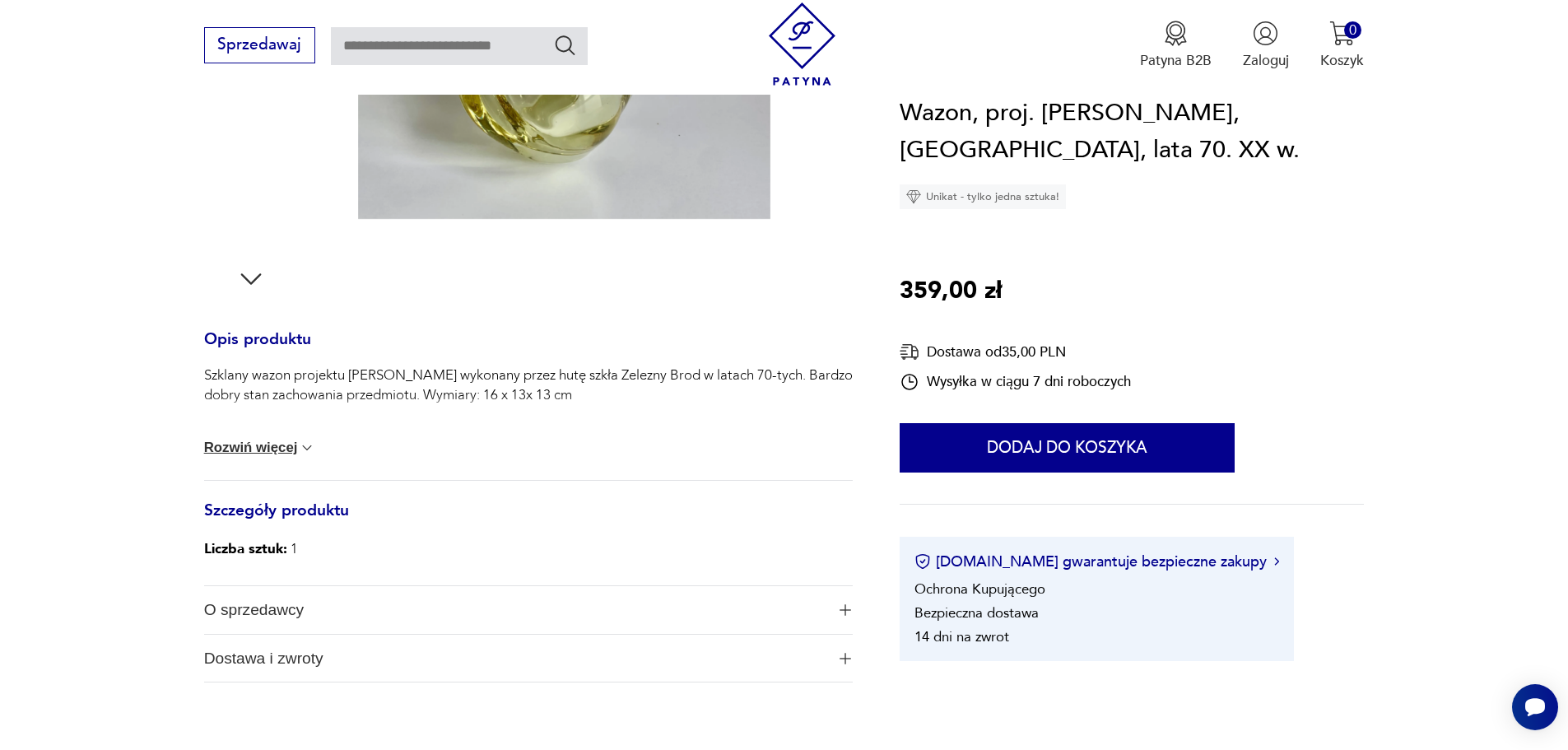
scroll to position [165, 0]
